Goal: Information Seeking & Learning: Learn about a topic

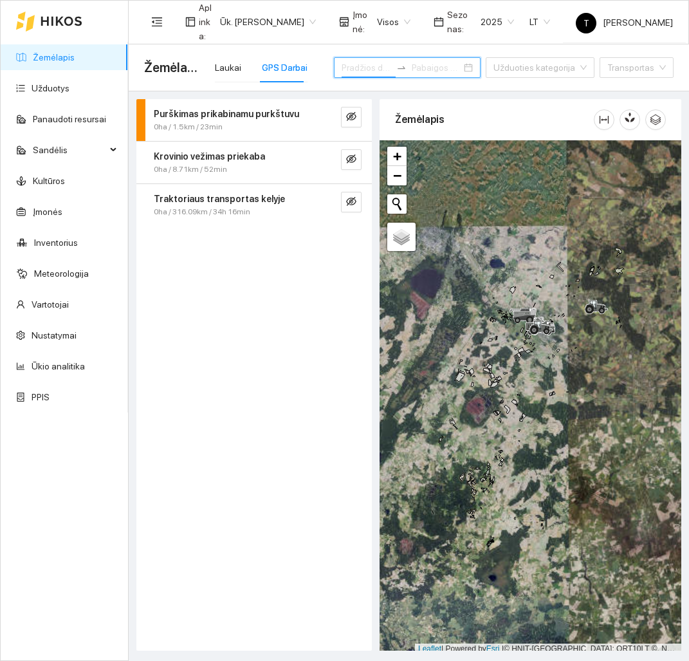
click at [378, 71] on input at bounding box center [367, 68] width 50 height 14
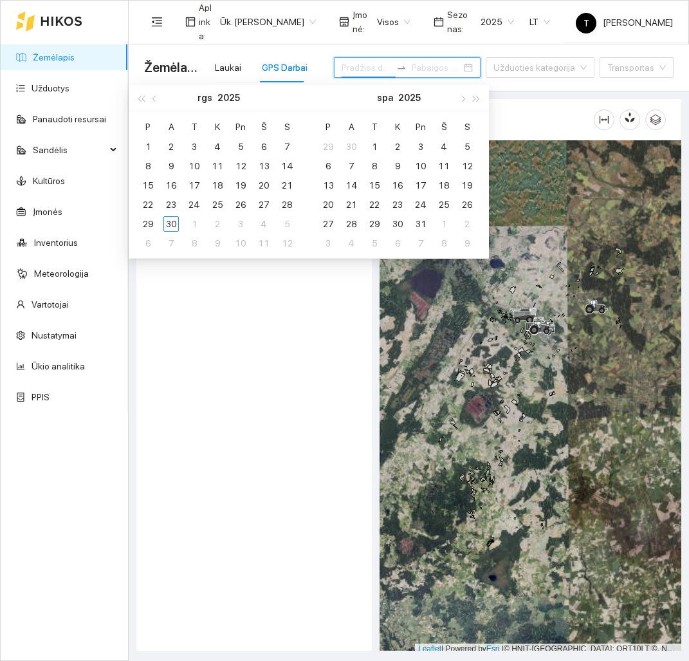
click at [86, 24] on div at bounding box center [64, 21] width 127 height 41
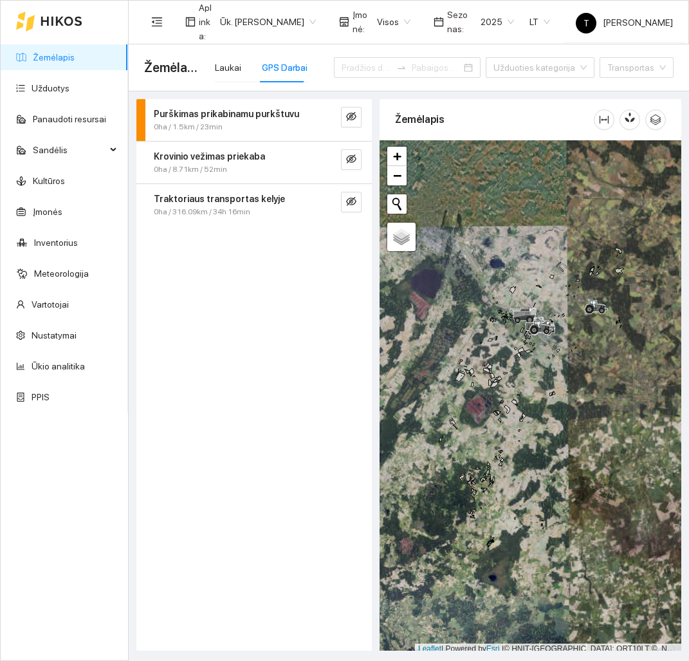
click at [62, 23] on icon at bounding box center [62, 21] width 42 height 10
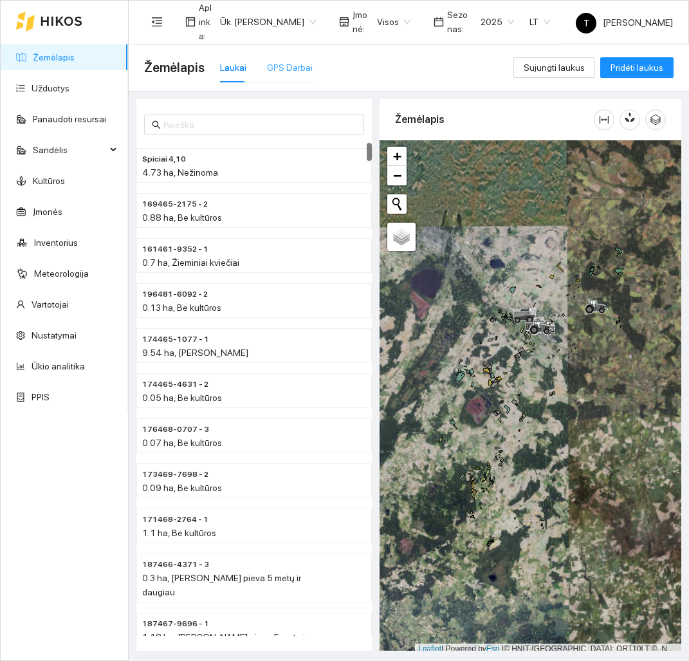
click at [282, 75] on div "GPS Darbai" at bounding box center [290, 68] width 46 height 30
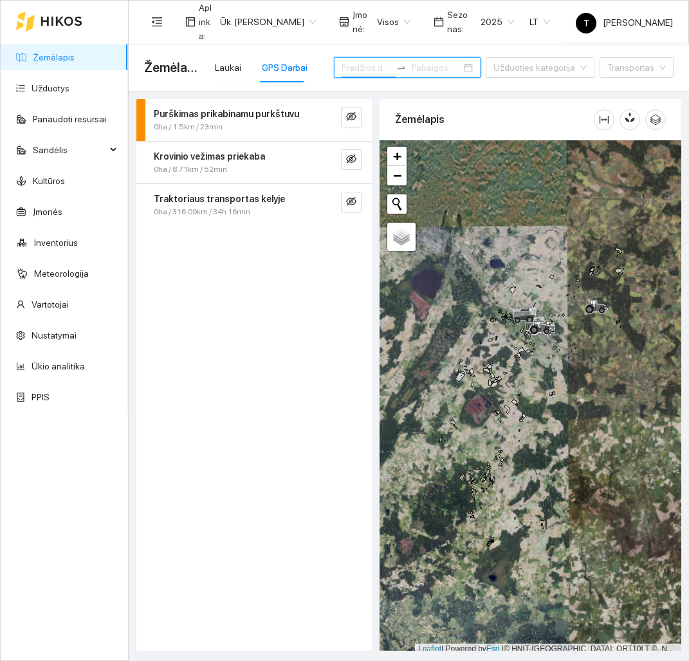
click at [368, 66] on input at bounding box center [367, 68] width 50 height 14
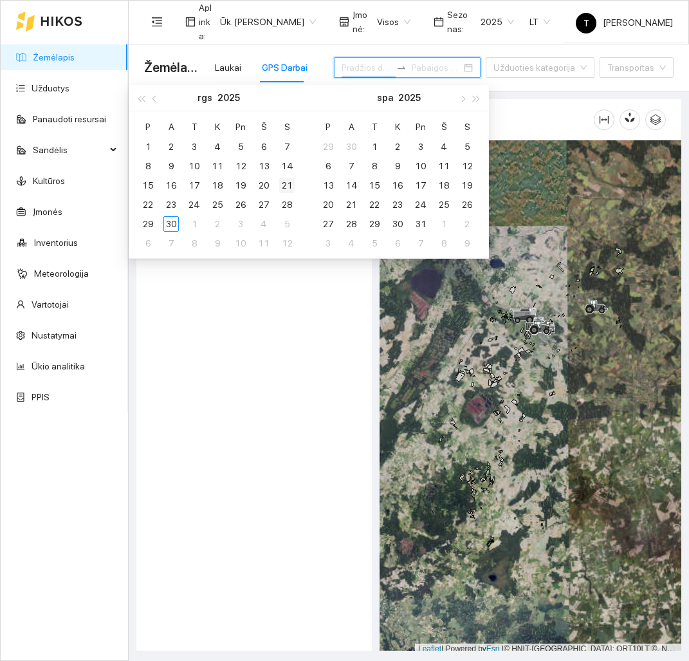
type input "[DATE]"
click at [180, 221] on td "30" at bounding box center [171, 223] width 23 height 19
type input "[DATE]"
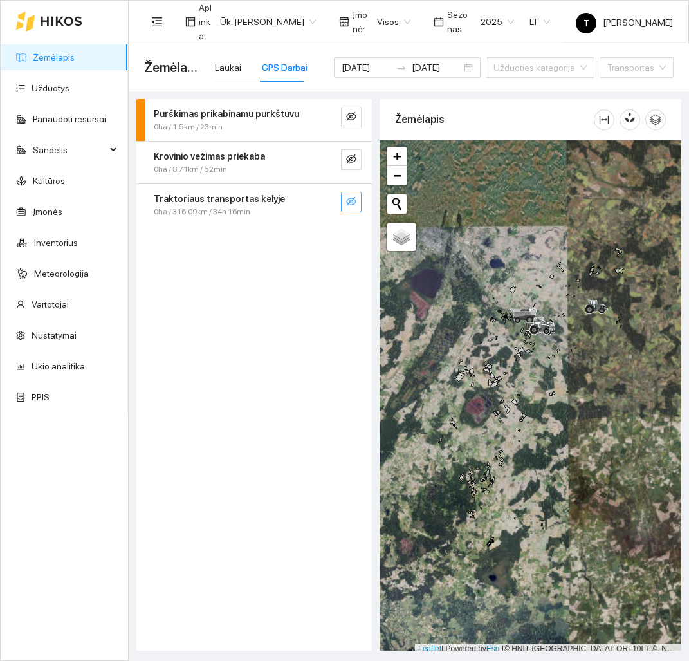
click at [355, 209] on button "button" at bounding box center [351, 202] width 21 height 21
click at [344, 64] on input "[DATE]" at bounding box center [367, 68] width 50 height 14
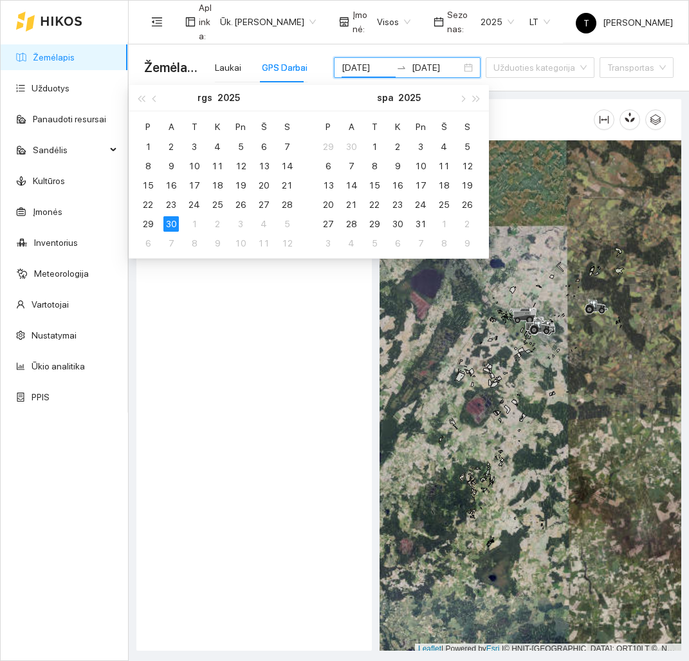
type input "[DATE]"
click at [241, 379] on div "Purškimas prikabinamu purkštuvu 0ha / 1.5km / 23min Krovinio vežimas priekaba 0…" at bounding box center [254, 375] width 236 height 552
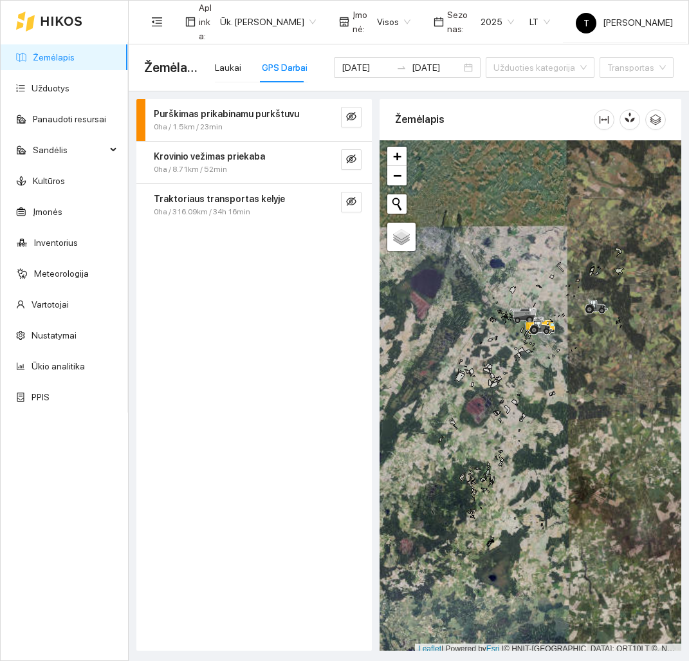
scroll to position [4, 0]
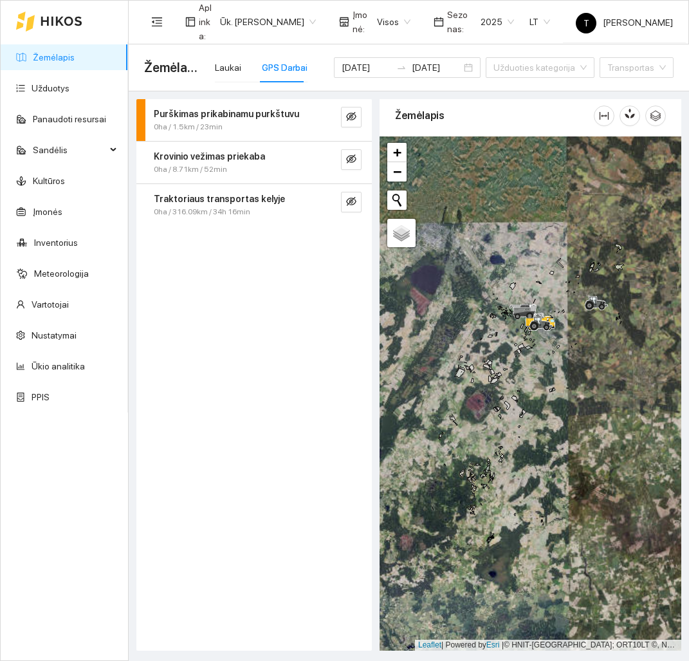
click at [568, 375] on div at bounding box center [531, 393] width 302 height 514
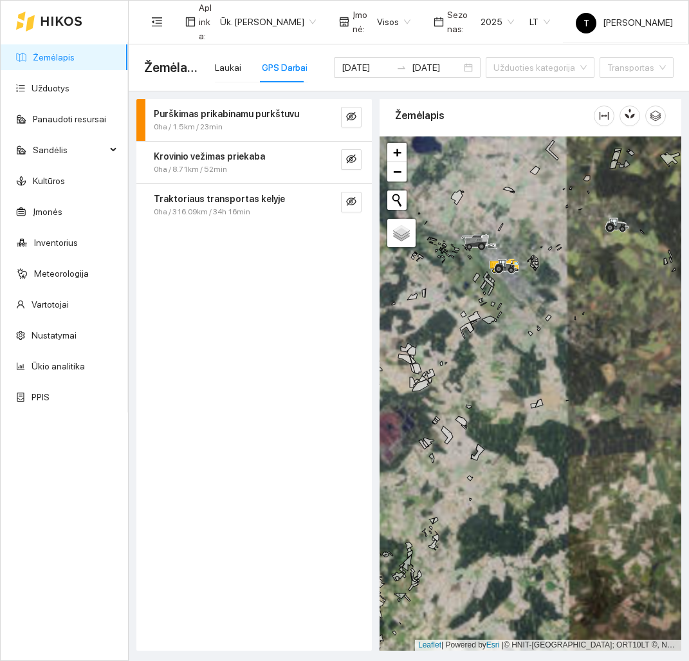
click at [601, 319] on div at bounding box center [531, 393] width 302 height 514
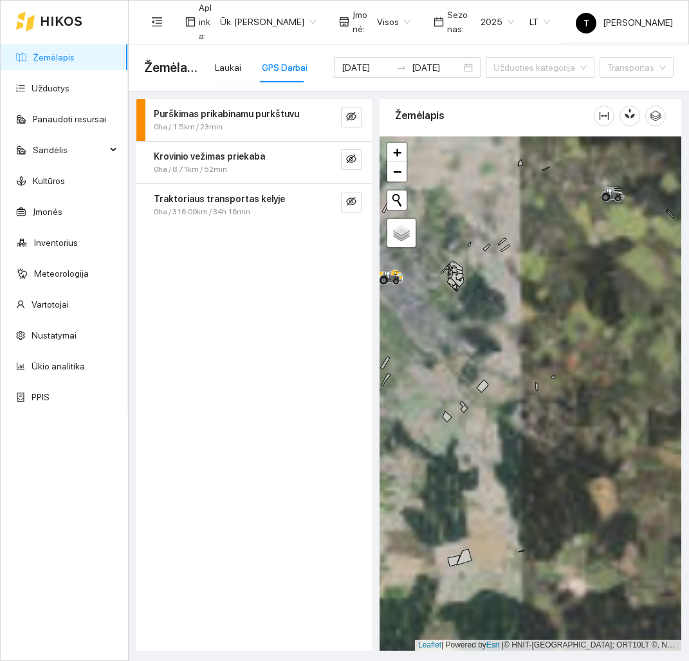
drag, startPoint x: 629, startPoint y: 264, endPoint x: 561, endPoint y: 579, distance: 321.9
click at [561, 579] on div at bounding box center [531, 393] width 302 height 514
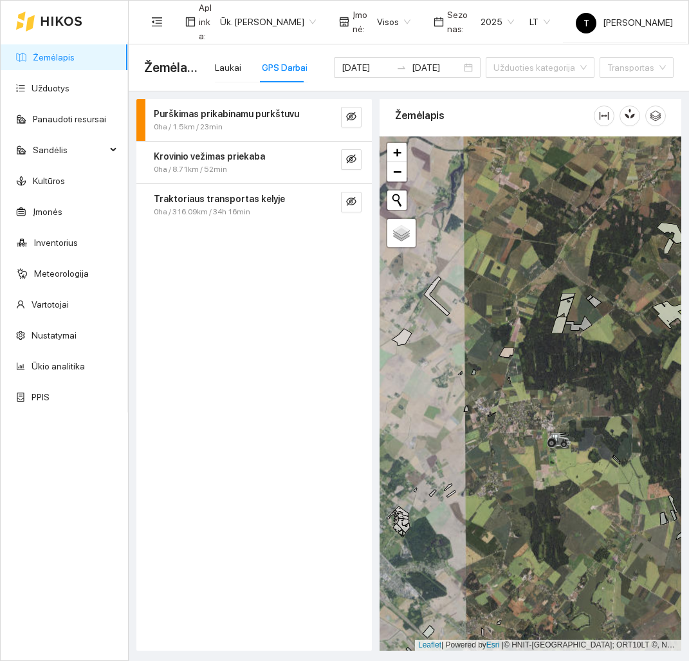
click at [629, 384] on div at bounding box center [531, 393] width 302 height 514
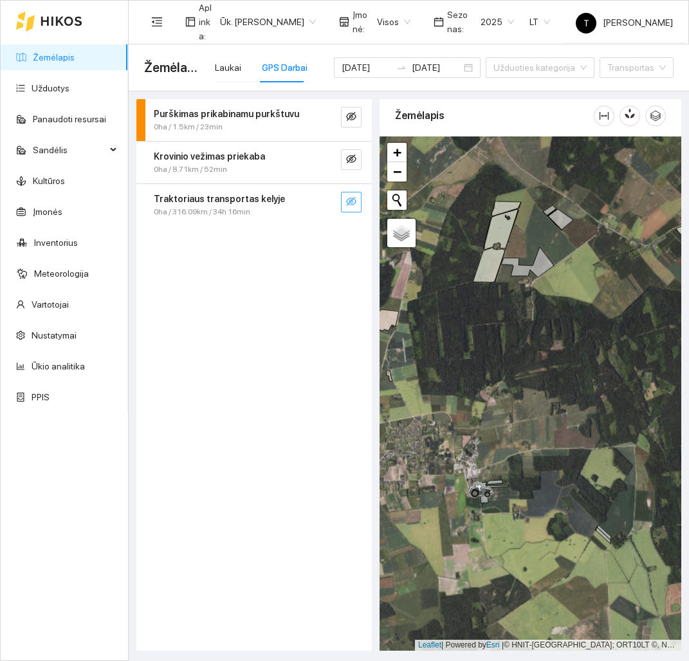
click at [347, 198] on icon "eye-invisible" at bounding box center [351, 201] width 10 height 10
click at [465, 336] on div at bounding box center [531, 393] width 302 height 514
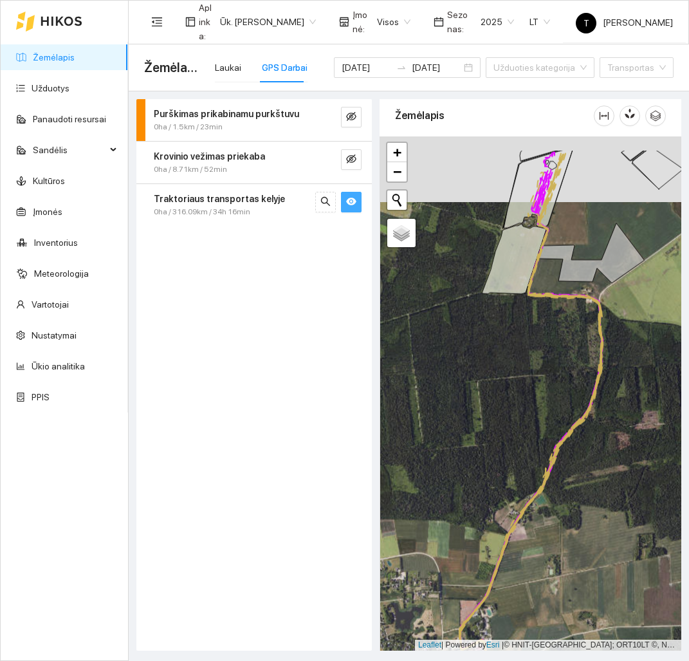
drag, startPoint x: 505, startPoint y: 291, endPoint x: 506, endPoint y: 387, distance: 96.6
click at [506, 387] on div at bounding box center [531, 393] width 302 height 514
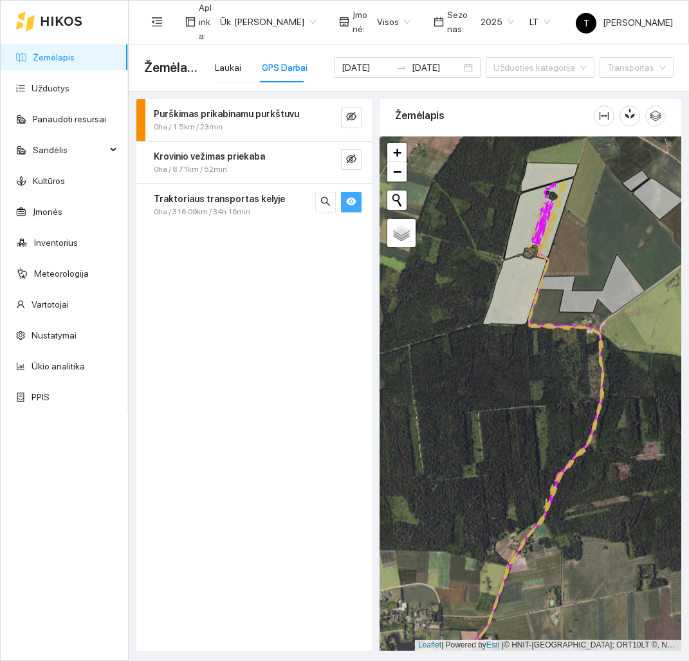
click at [594, 215] on div at bounding box center [531, 393] width 302 height 514
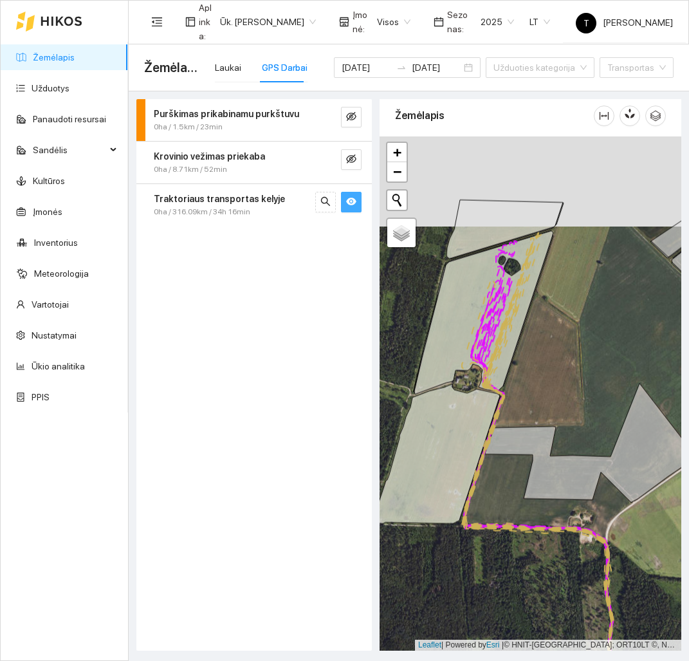
drag, startPoint x: 555, startPoint y: 220, endPoint x: 555, endPoint y: 310, distance: 89.5
click at [555, 310] on div at bounding box center [531, 393] width 302 height 514
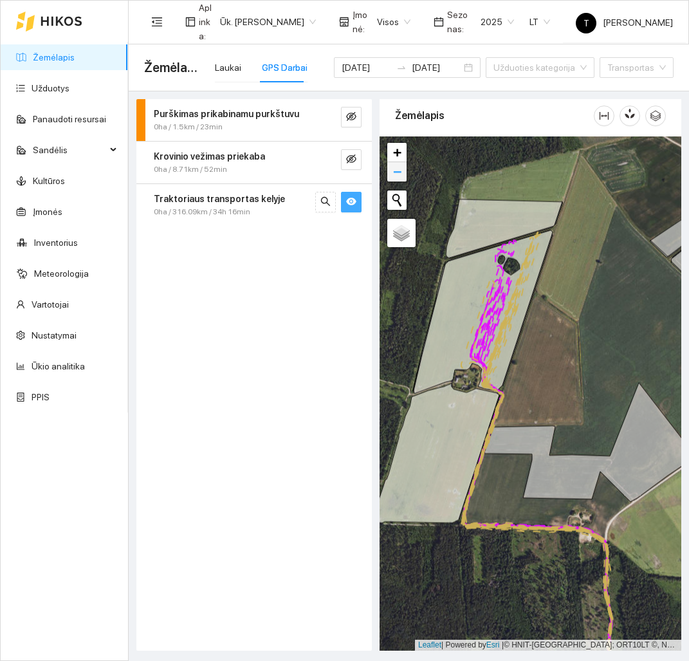
click at [405, 180] on link "−" at bounding box center [396, 171] width 19 height 19
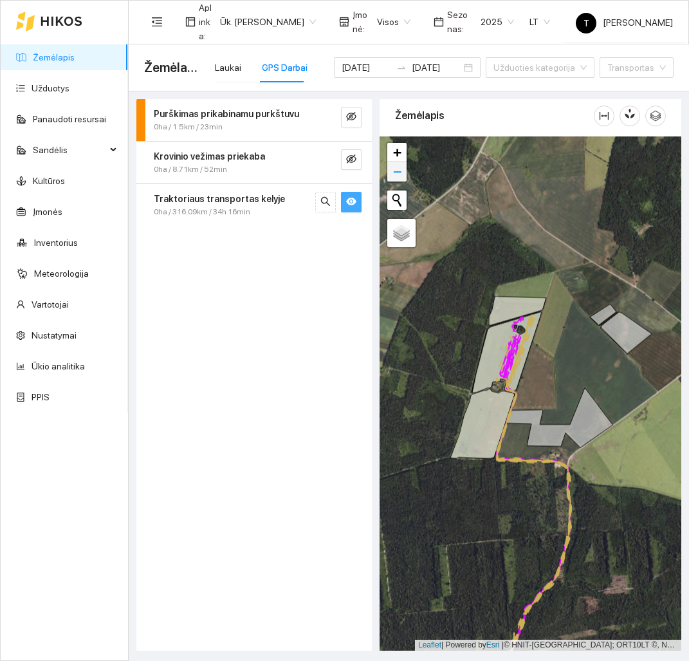
click at [398, 180] on link "−" at bounding box center [396, 171] width 19 height 19
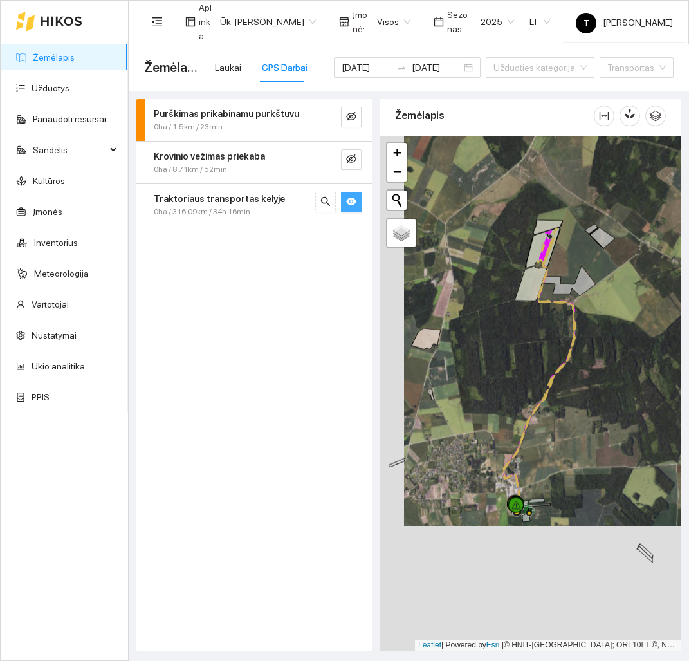
drag, startPoint x: 402, startPoint y: 475, endPoint x: 426, endPoint y: 351, distance: 126.6
click at [426, 351] on div at bounding box center [531, 393] width 302 height 514
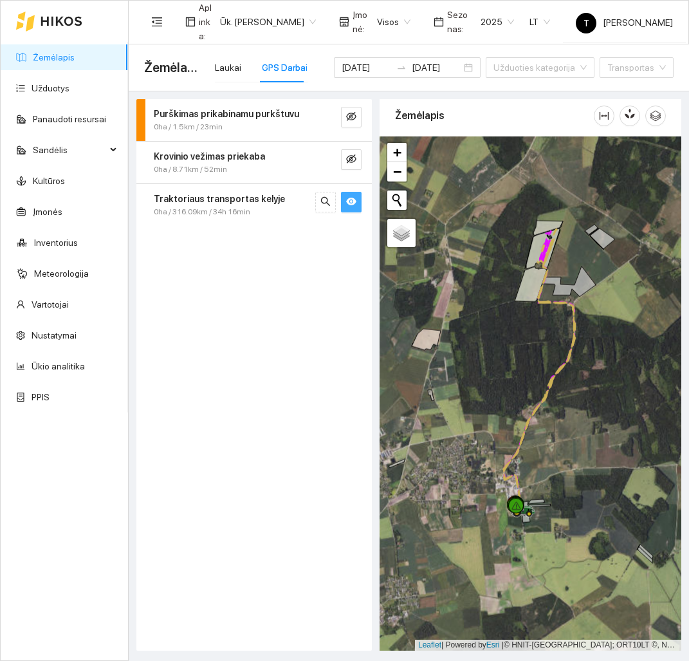
click at [517, 568] on div at bounding box center [531, 393] width 302 height 514
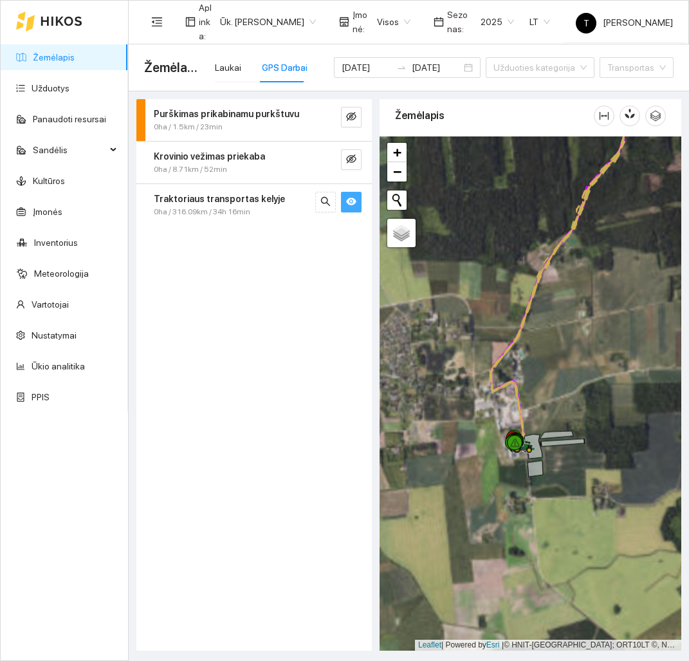
click at [528, 530] on div at bounding box center [531, 393] width 302 height 514
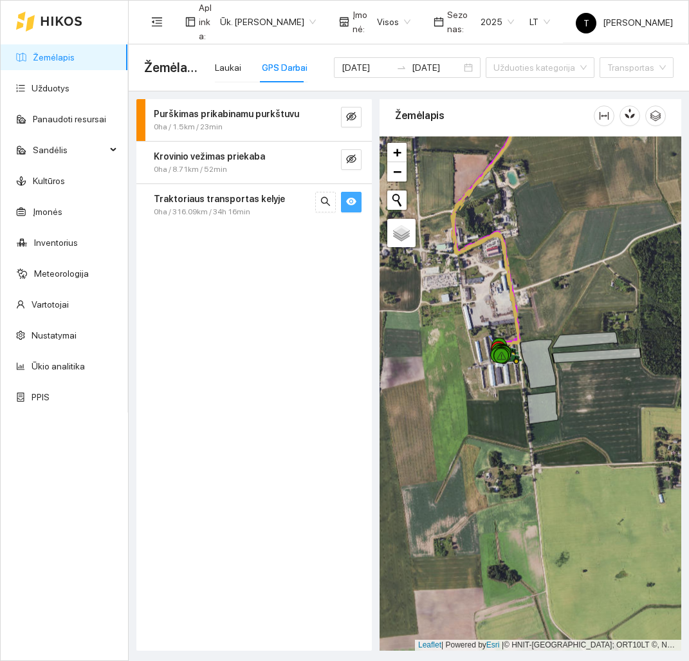
click at [528, 530] on div at bounding box center [531, 393] width 302 height 514
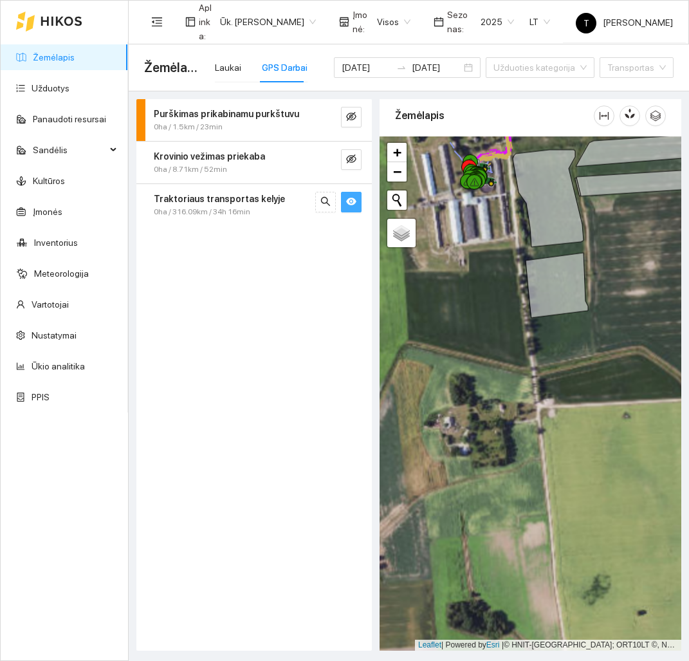
click at [513, 422] on div at bounding box center [531, 393] width 302 height 514
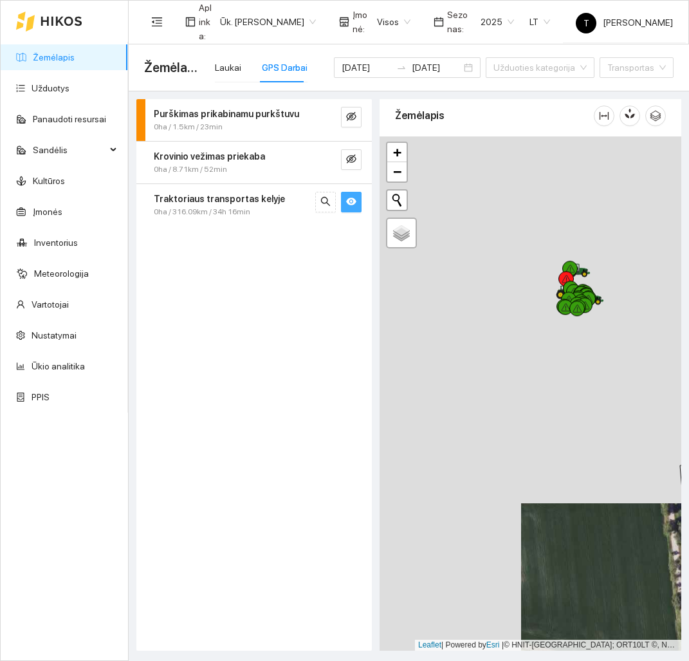
drag, startPoint x: 498, startPoint y: 241, endPoint x: 640, endPoint y: 610, distance: 395.3
click at [640, 610] on div at bounding box center [531, 393] width 302 height 514
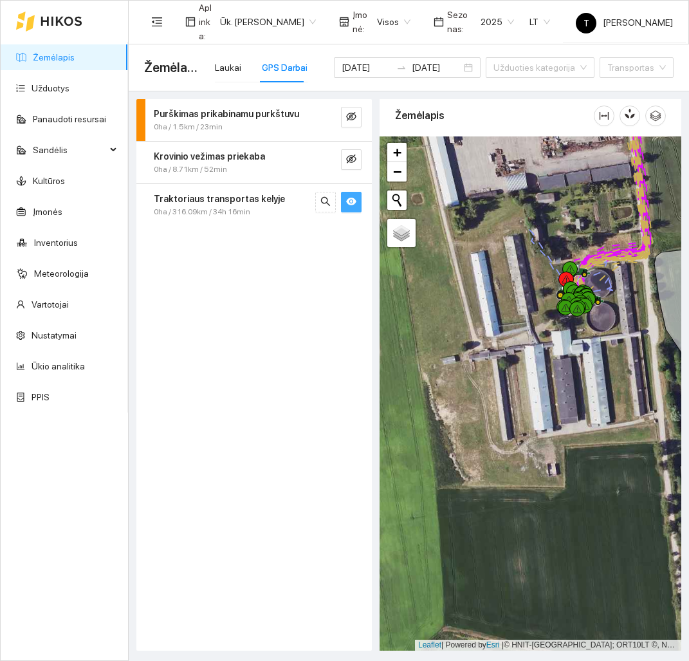
click at [564, 409] on div at bounding box center [531, 393] width 302 height 514
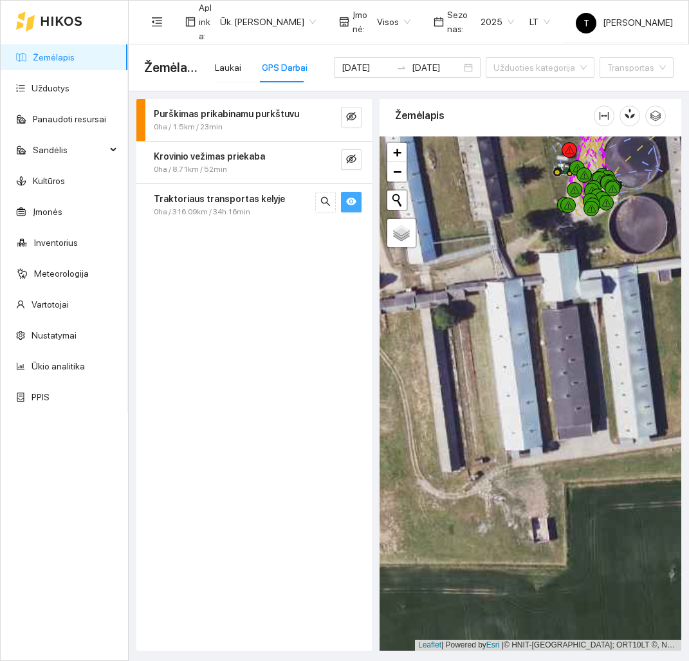
click at [613, 289] on div at bounding box center [531, 393] width 302 height 514
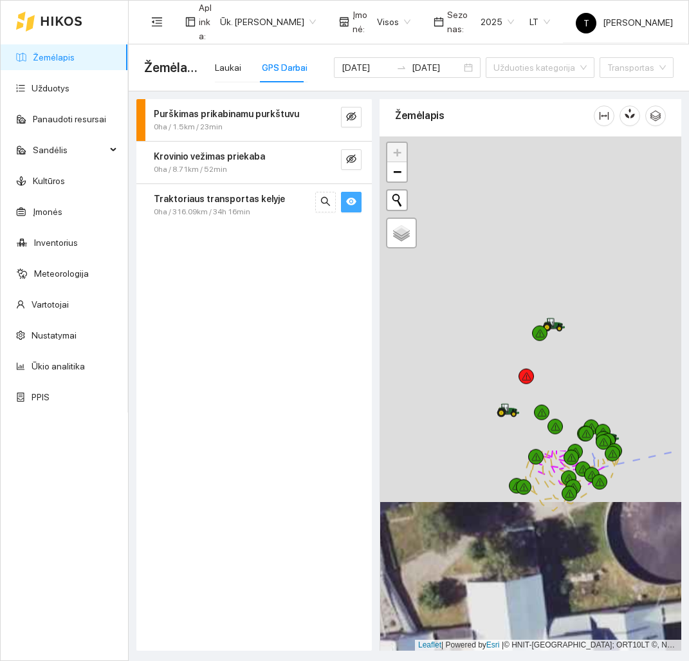
drag, startPoint x: 588, startPoint y: 219, endPoint x: 586, endPoint y: 581, distance: 361.1
click at [586, 581] on div at bounding box center [531, 393] width 302 height 514
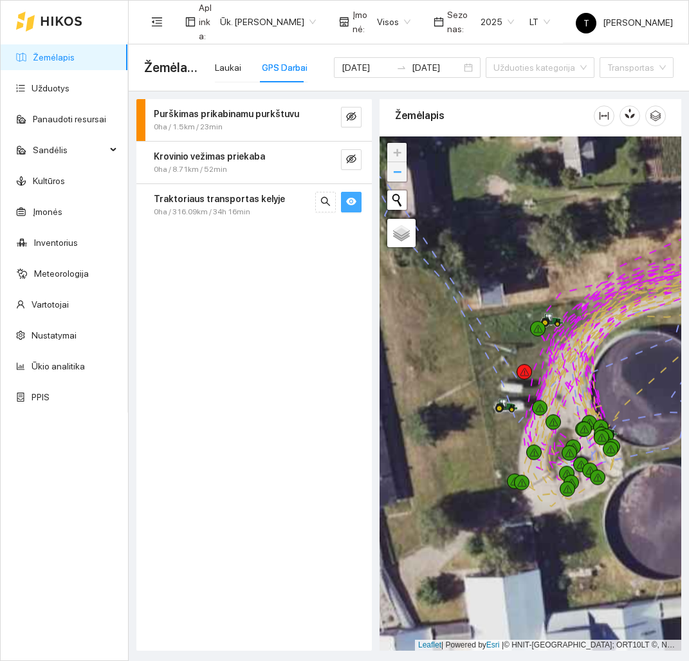
click at [393, 173] on span "−" at bounding box center [397, 171] width 8 height 16
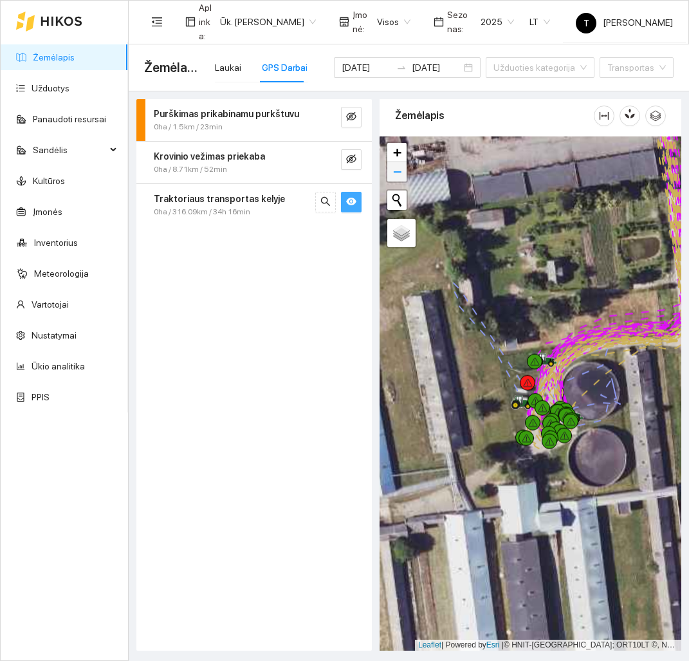
click at [393, 173] on span "−" at bounding box center [397, 171] width 8 height 16
